Goal: Transaction & Acquisition: Subscribe to service/newsletter

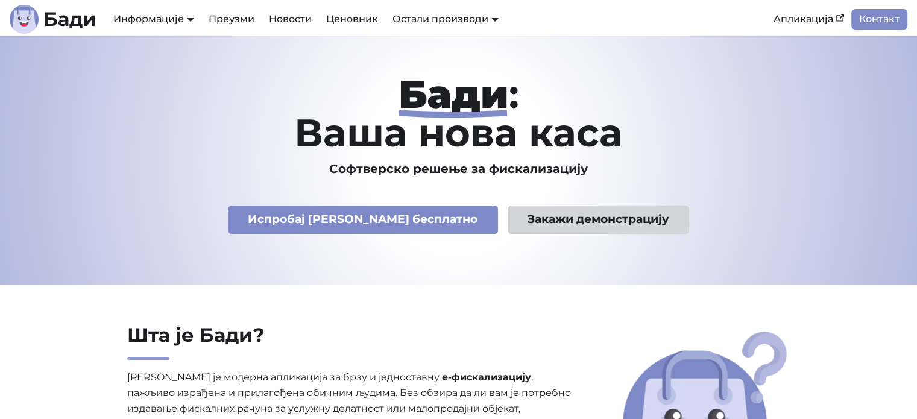
click at [517, 221] on link "Закажи демонстрацију" at bounding box center [599, 220] width 182 height 28
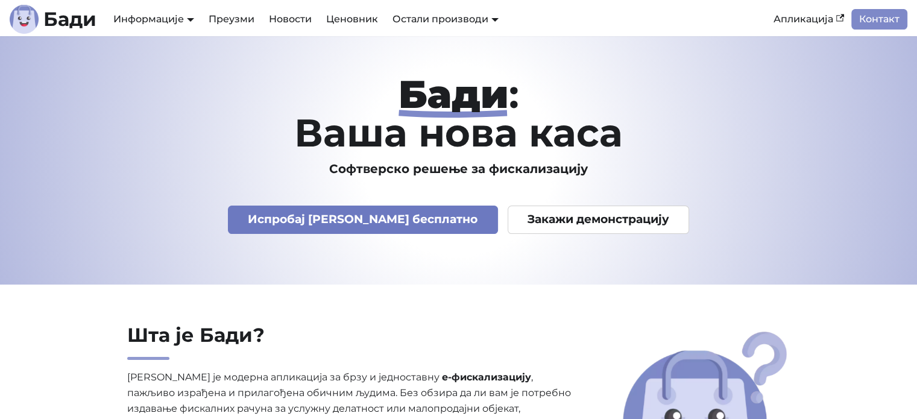
click at [405, 212] on link "Испробај [PERSON_NAME] бесплатно" at bounding box center [363, 220] width 270 height 28
